Goal: Task Accomplishment & Management: Manage account settings

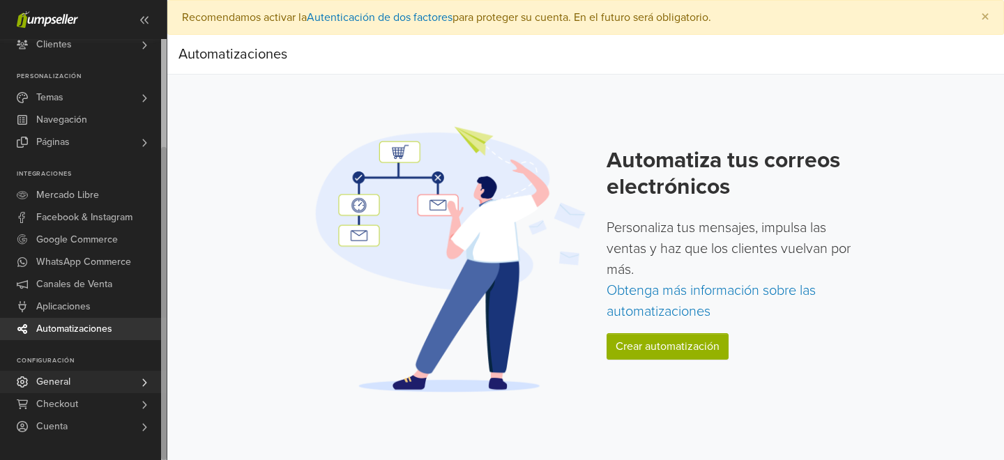
click at [73, 391] on link "General" at bounding box center [83, 382] width 167 height 22
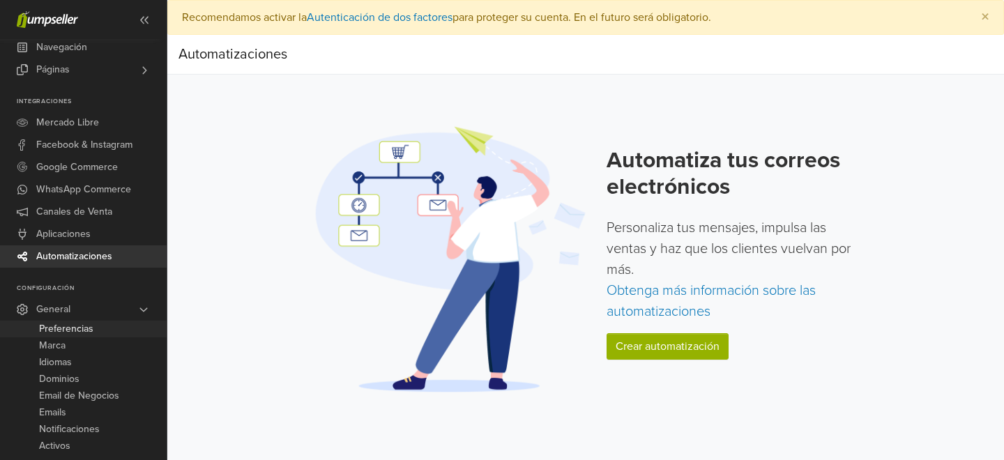
click at [82, 325] on span "Preferencias" at bounding box center [66, 329] width 54 height 17
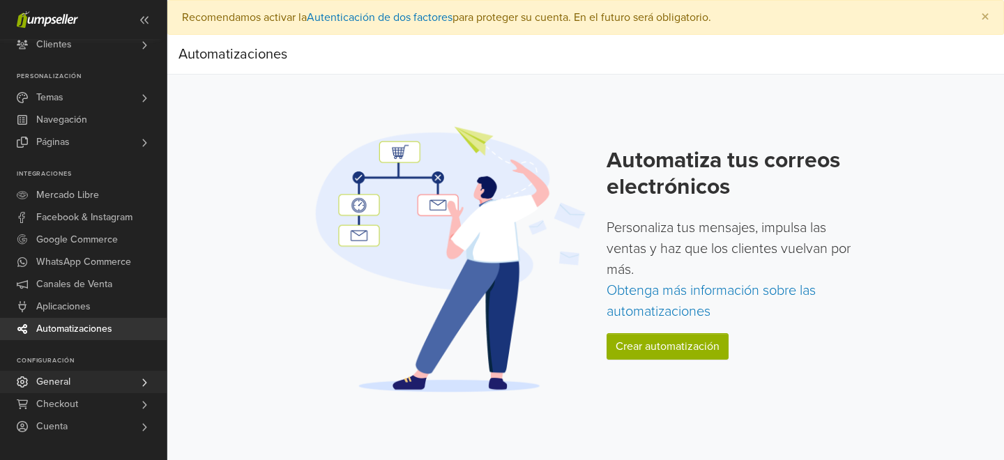
click at [100, 381] on link "General" at bounding box center [83, 382] width 167 height 22
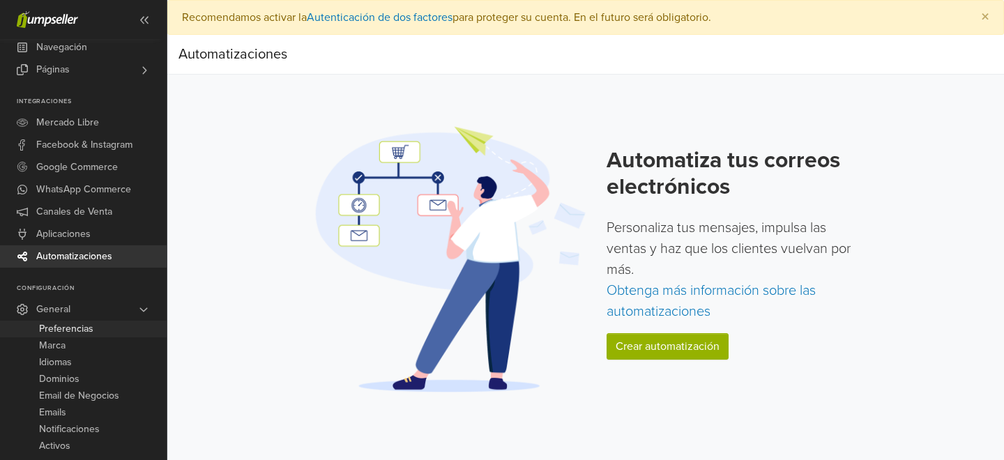
click at [88, 328] on span "Preferencias" at bounding box center [66, 329] width 54 height 17
